Goal: Download file/media

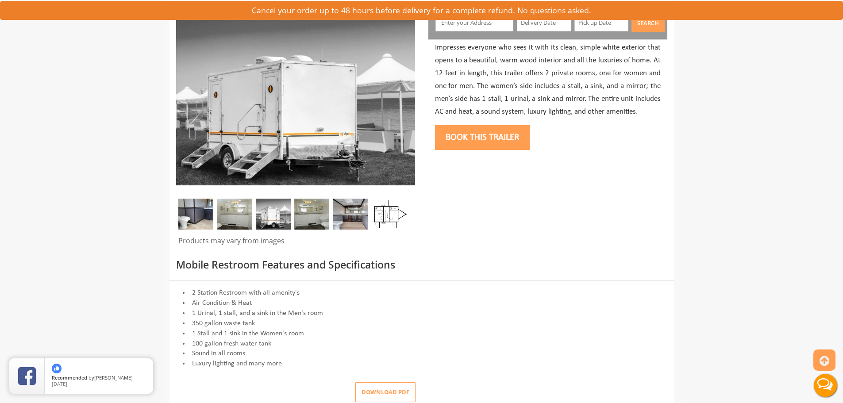
scroll to position [221, 0]
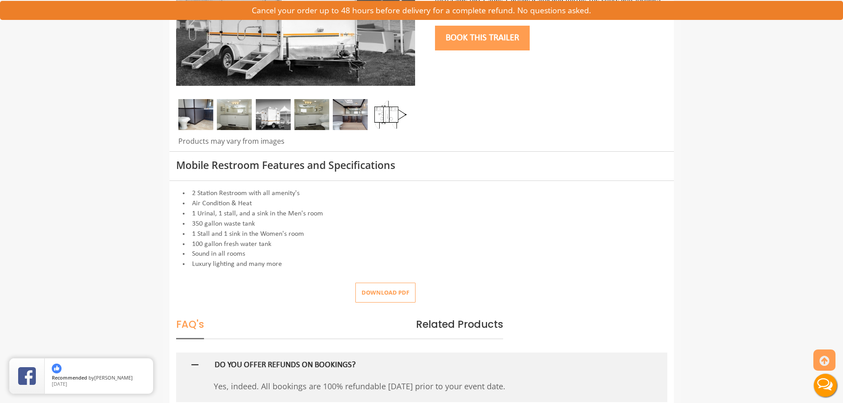
click at [385, 297] on button "Download pdf" at bounding box center [386, 293] width 60 height 20
drag, startPoint x: 460, startPoint y: 226, endPoint x: 521, endPoint y: 212, distance: 61.9
click at [464, 223] on li "350 gallon waste tank" at bounding box center [421, 224] width 491 height 10
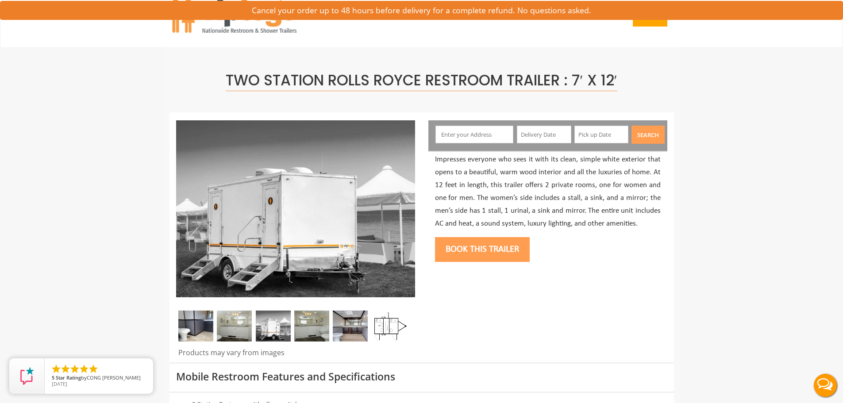
scroll to position [0, 0]
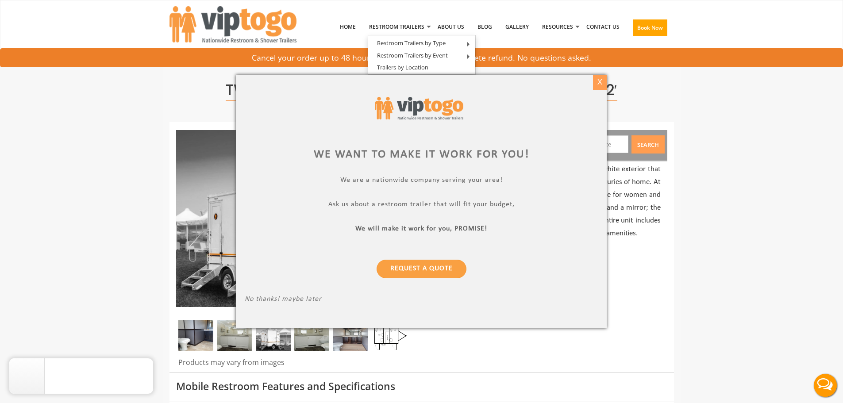
drag, startPoint x: 603, startPoint y: 82, endPoint x: 602, endPoint y: 78, distance: 4.5
click at [603, 81] on div "X" at bounding box center [600, 82] width 14 height 15
